Goal: Information Seeking & Learning: Learn about a topic

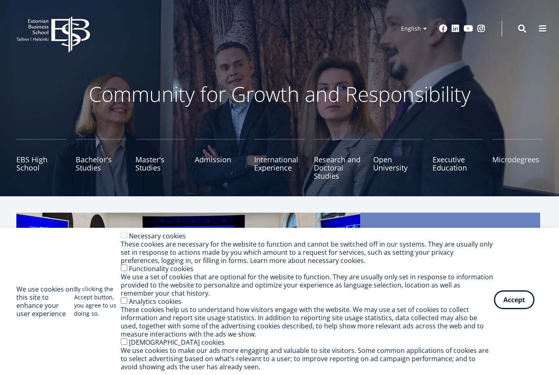
click at [524, 302] on button "Accept" at bounding box center [514, 299] width 40 height 19
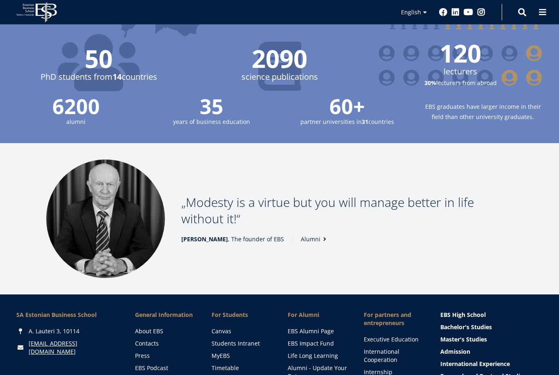
scroll to position [891, 0]
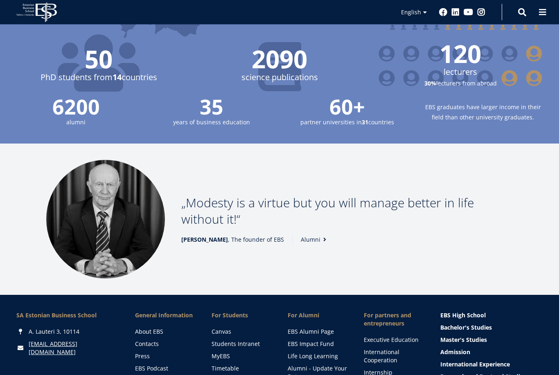
click at [171, 312] on span "General Information" at bounding box center [165, 316] width 60 height 8
click at [153, 328] on link "About EBS" at bounding box center [166, 332] width 60 height 8
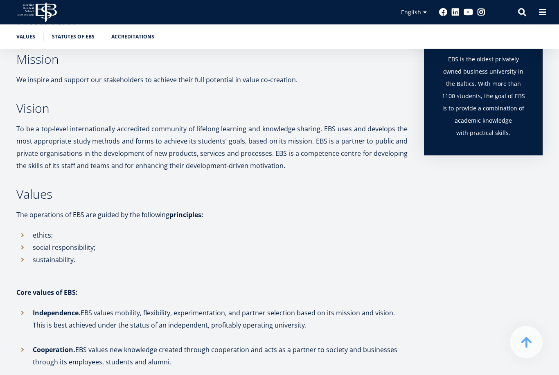
scroll to position [283, 0]
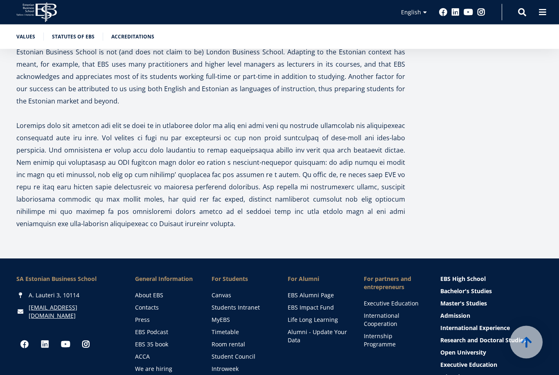
scroll to position [2432, 0]
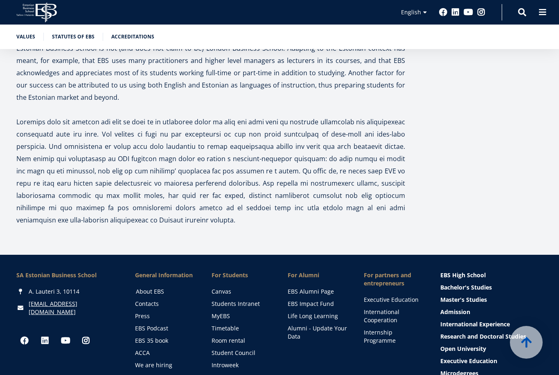
click at [152, 287] on link "About EBS" at bounding box center [166, 291] width 60 height 8
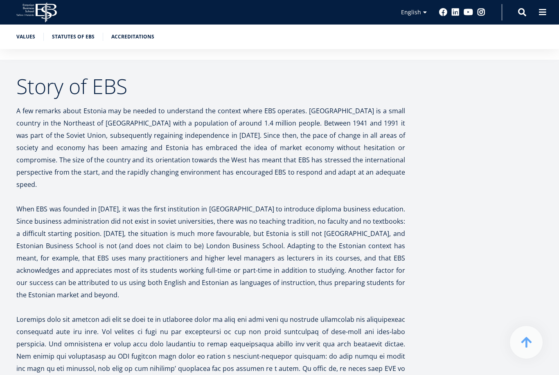
scroll to position [2432, 0]
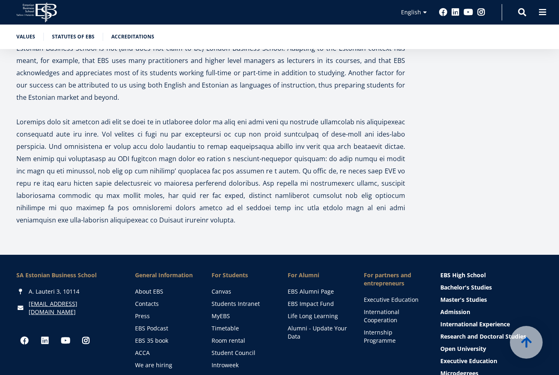
click at [169, 271] on li "General Information About EBS Contacts Press EBS Podcast EBS 35 book ACCA We ar…" at bounding box center [157, 338] width 76 height 135
click at [170, 271] on span "General Information" at bounding box center [165, 275] width 60 height 8
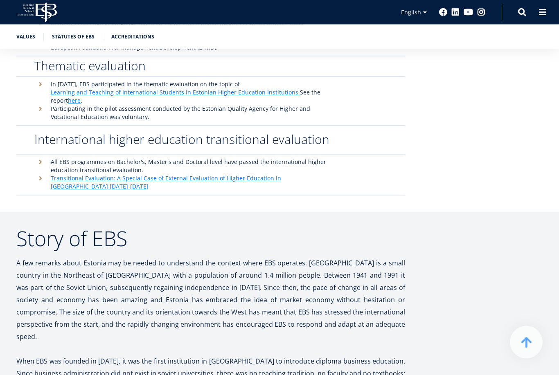
scroll to position [2056, 0]
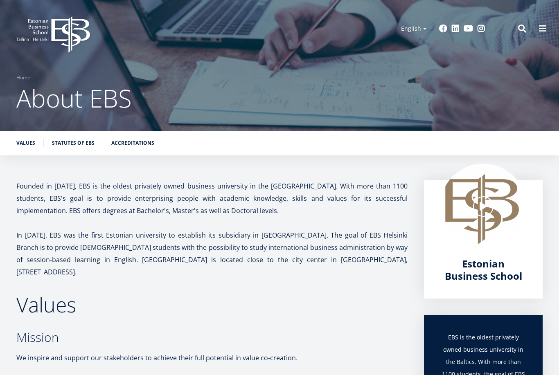
click at [108, 107] on span "About EBS" at bounding box center [73, 98] width 115 height 34
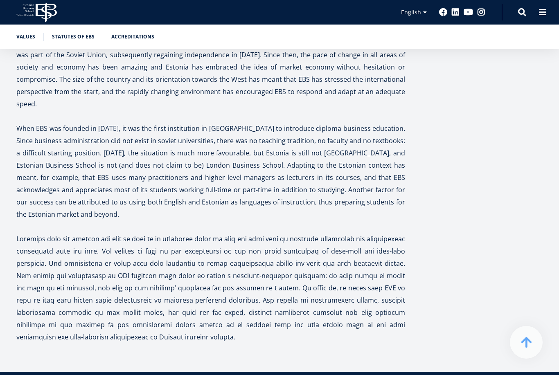
scroll to position [2253, 0]
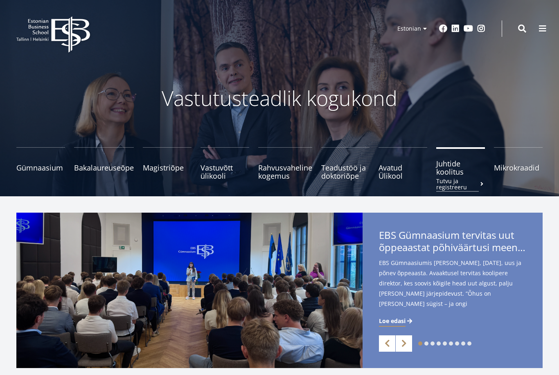
scroll to position [8, 0]
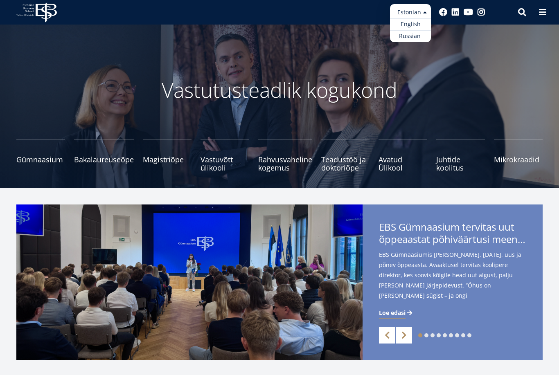
click at [421, 13] on ul "Estonian English Russian" at bounding box center [410, 23] width 41 height 38
click at [415, 25] on link "English" at bounding box center [410, 24] width 41 height 12
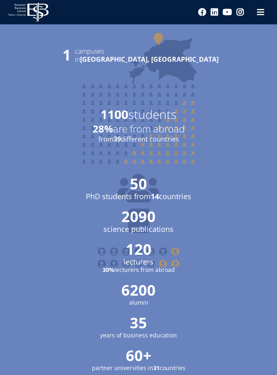
scroll to position [1595, 0]
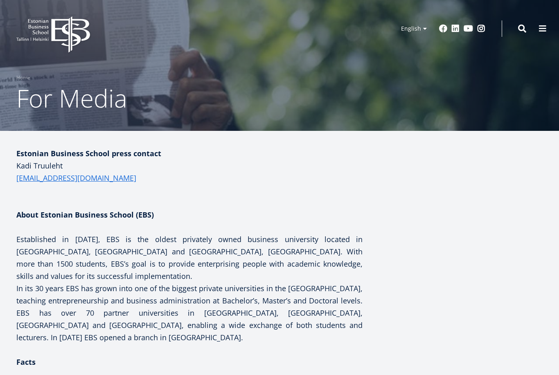
drag, startPoint x: 325, startPoint y: 31, endPoint x: 0, endPoint y: 0, distance: 327.0
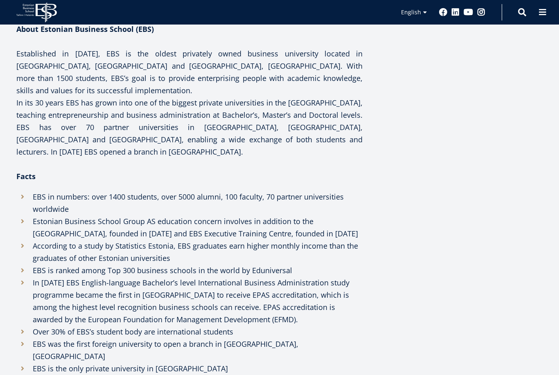
scroll to position [174, 0]
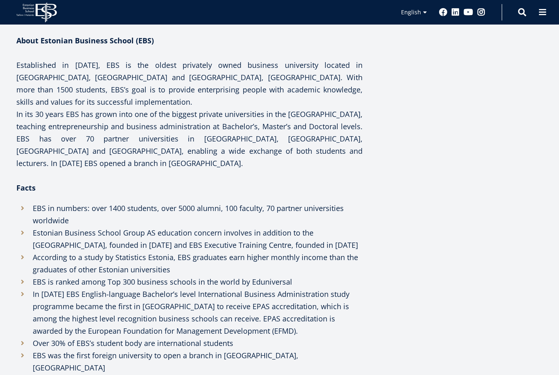
drag, startPoint x: 303, startPoint y: 0, endPoint x: 0, endPoint y: -175, distance: 350.6
click at [0, 0] on html "EBS Logo Created with Sketch. Estonian Estonian English English Estonian Englis…" at bounding box center [279, 282] width 559 height 912
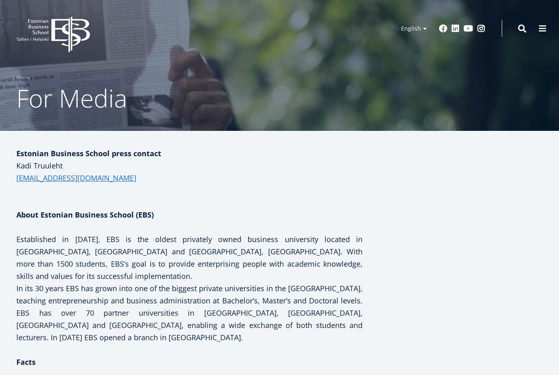
drag, startPoint x: 317, startPoint y: 12, endPoint x: 0, endPoint y: 0, distance: 318.0
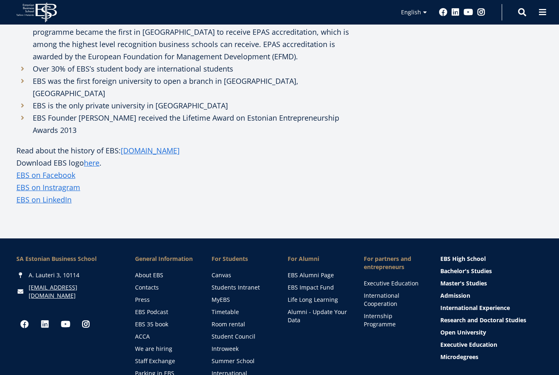
scroll to position [474, 0]
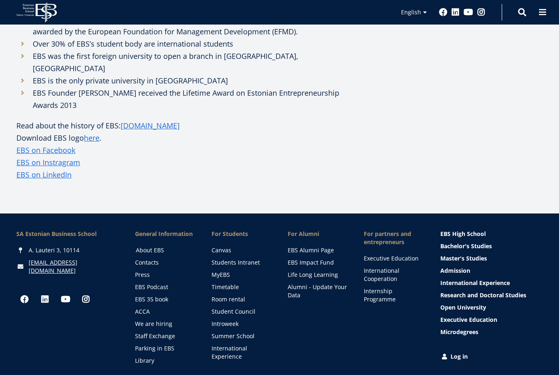
click at [151, 246] on link "About EBS" at bounding box center [166, 250] width 60 height 8
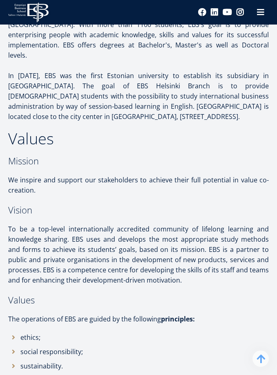
scroll to position [341, 0]
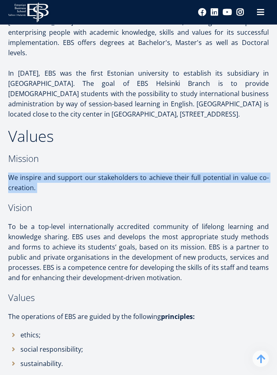
drag, startPoint x: 9, startPoint y: 164, endPoint x: 38, endPoint y: 184, distance: 35.2
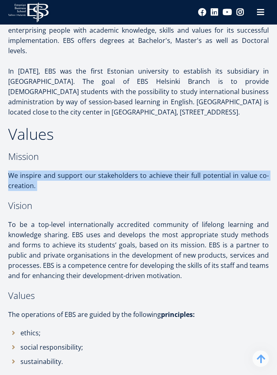
scroll to position [341, 0]
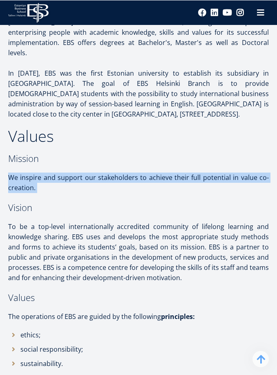
click at [45, 172] on p "We inspire and support our stakeholders to achieve their full potential in valu…" at bounding box center [138, 182] width 261 height 20
drag, startPoint x: 8, startPoint y: 167, endPoint x: 41, endPoint y: 177, distance: 34.2
click at [41, 177] on p "We inspire and support our stakeholders to achieve their full potential in valu…" at bounding box center [138, 182] width 261 height 20
click at [73, 175] on p "We inspire and support our stakeholders to achieve their full potential in valu…" at bounding box center [138, 182] width 261 height 20
drag, startPoint x: 10, startPoint y: 167, endPoint x: 40, endPoint y: 184, distance: 35.0
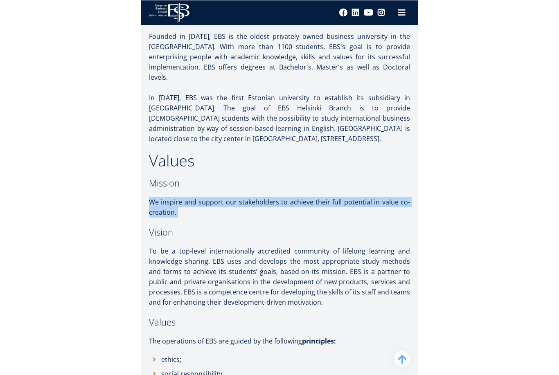
scroll to position [185, 0]
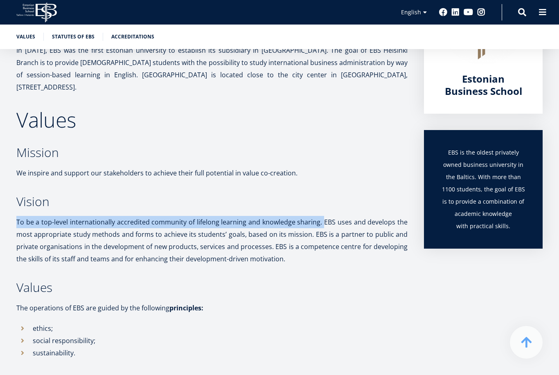
click at [327, 347] on li "sustainability." at bounding box center [211, 353] width 391 height 12
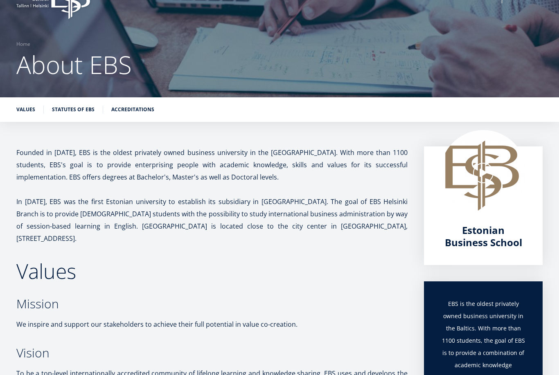
scroll to position [0, 0]
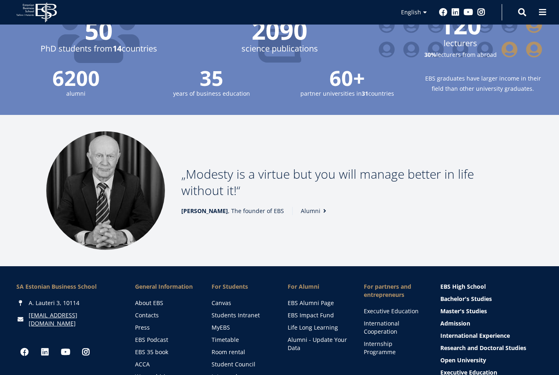
scroll to position [900, 0]
